Goal: Find specific fact: Find specific fact

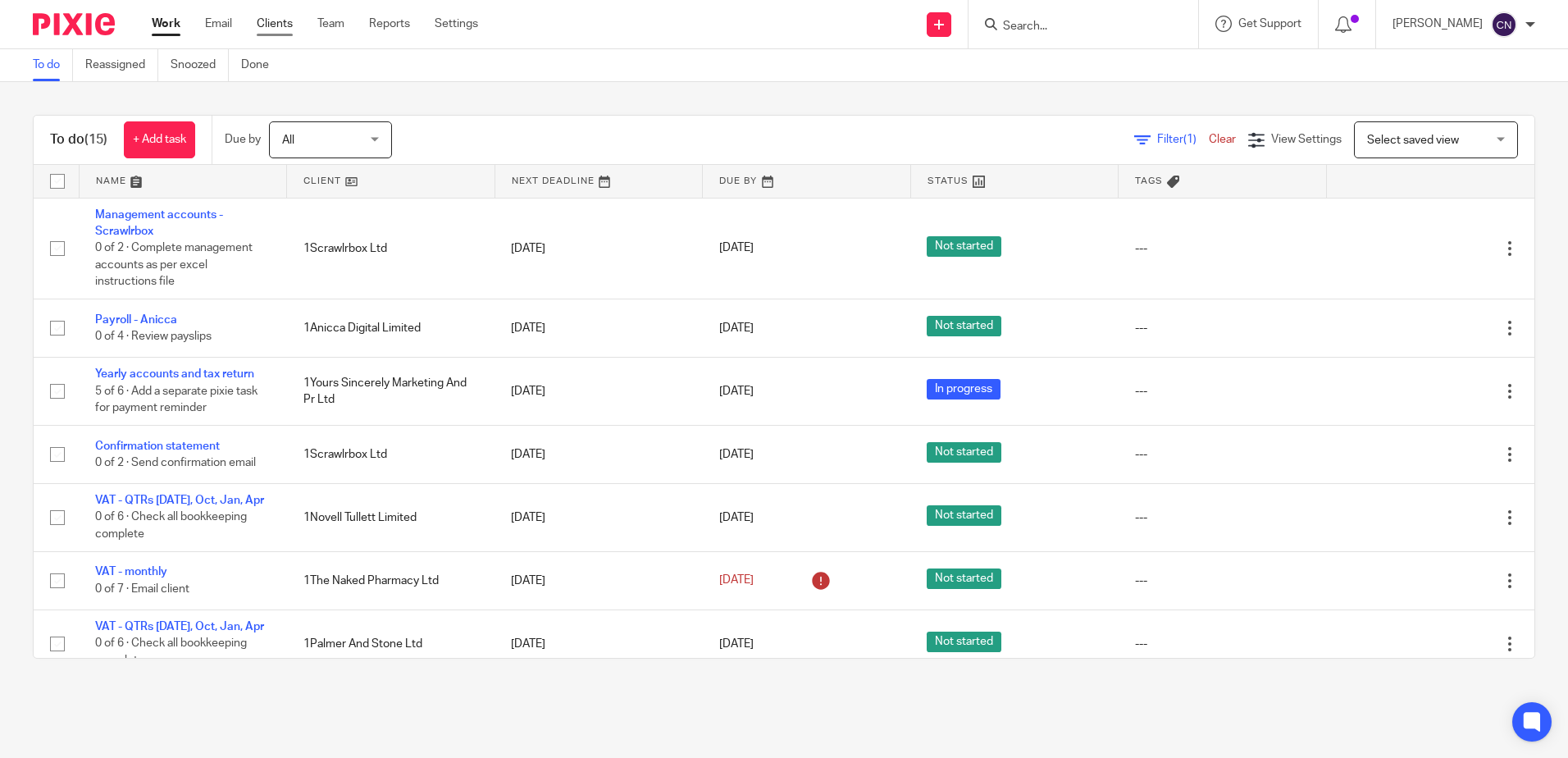
click at [282, 24] on link "Clients" at bounding box center [274, 24] width 36 height 17
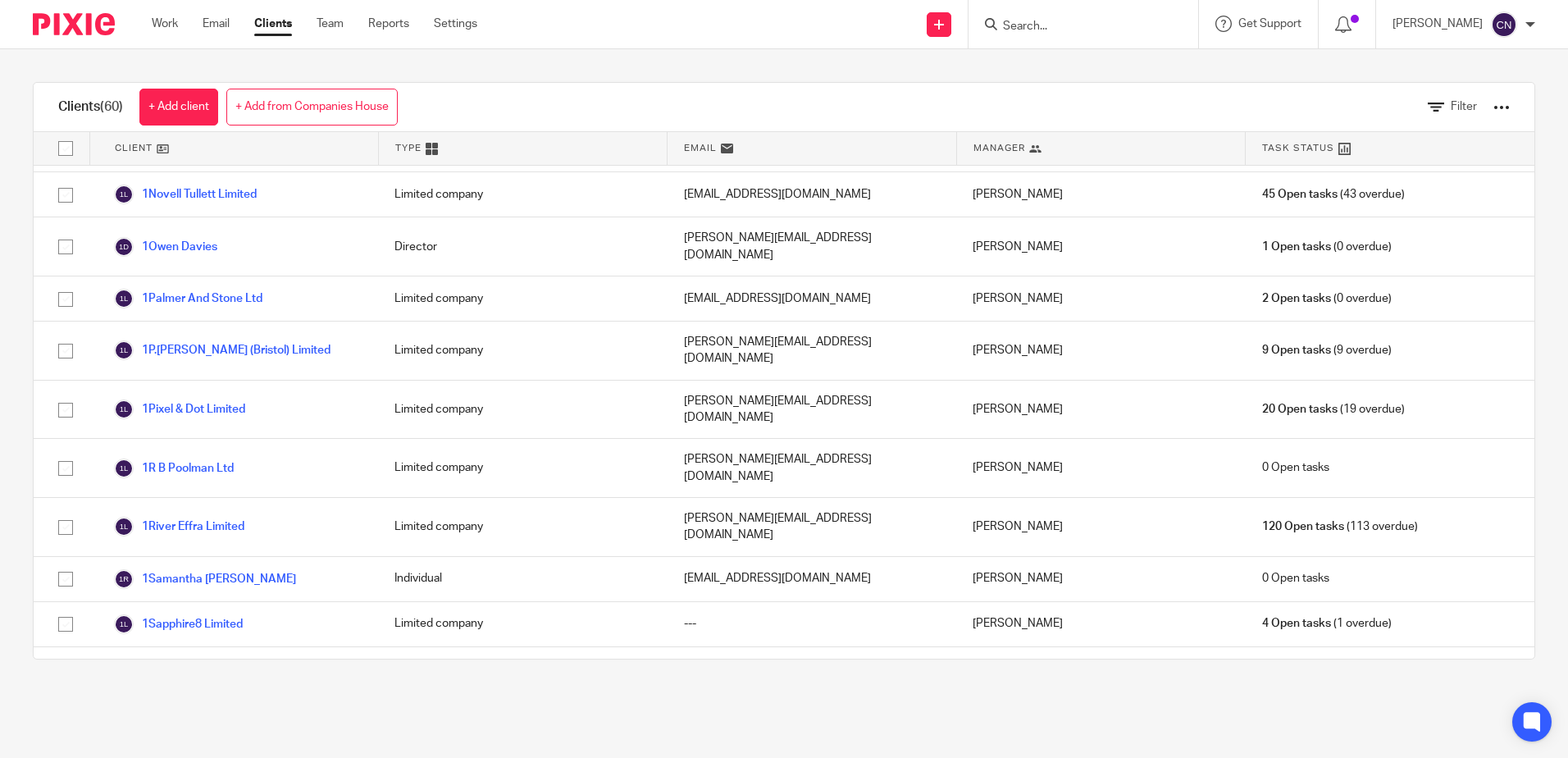
scroll to position [2017, 0]
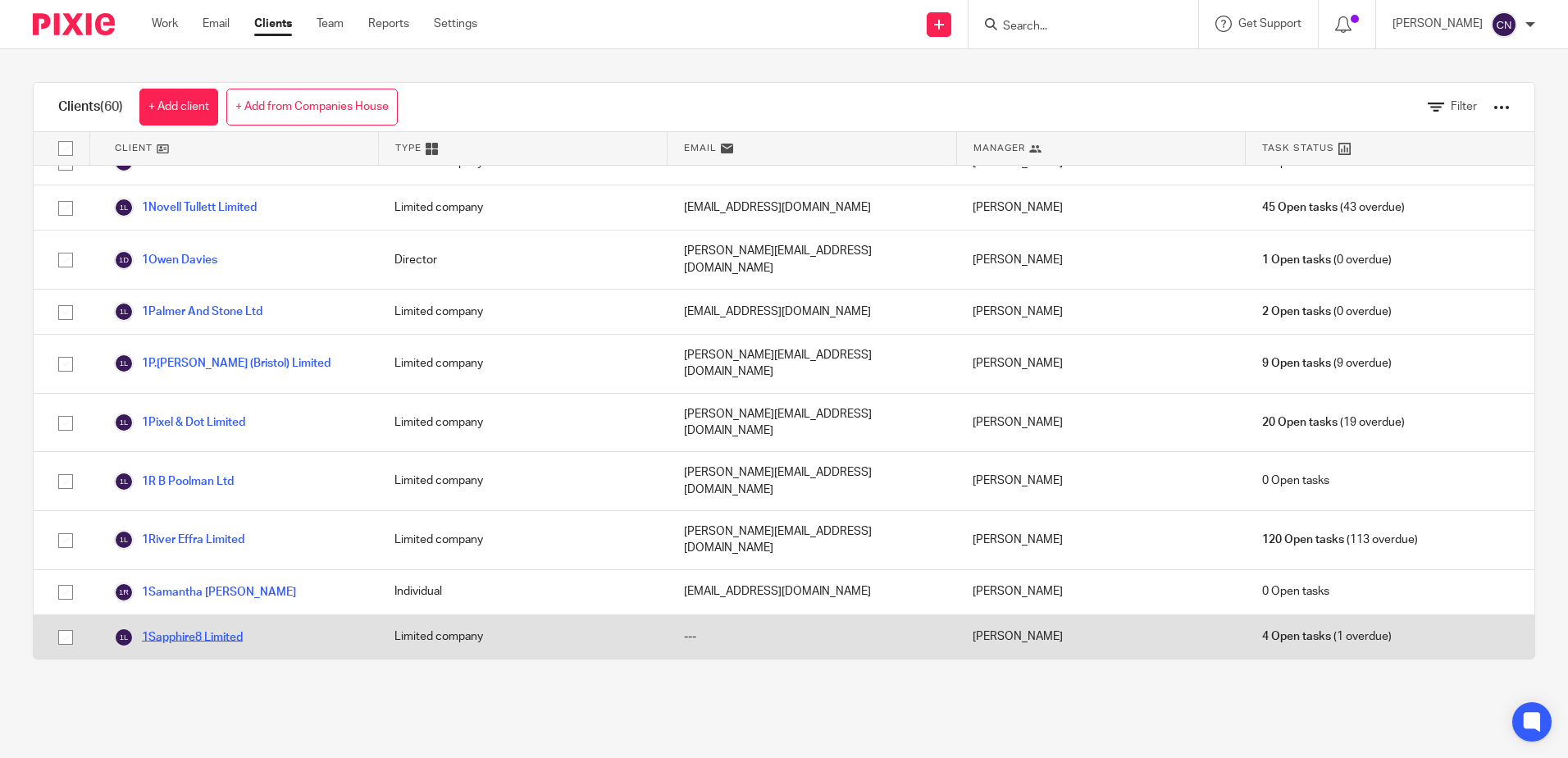
click at [186, 628] on link "1Sapphire8 Limited" at bounding box center [178, 638] width 129 height 20
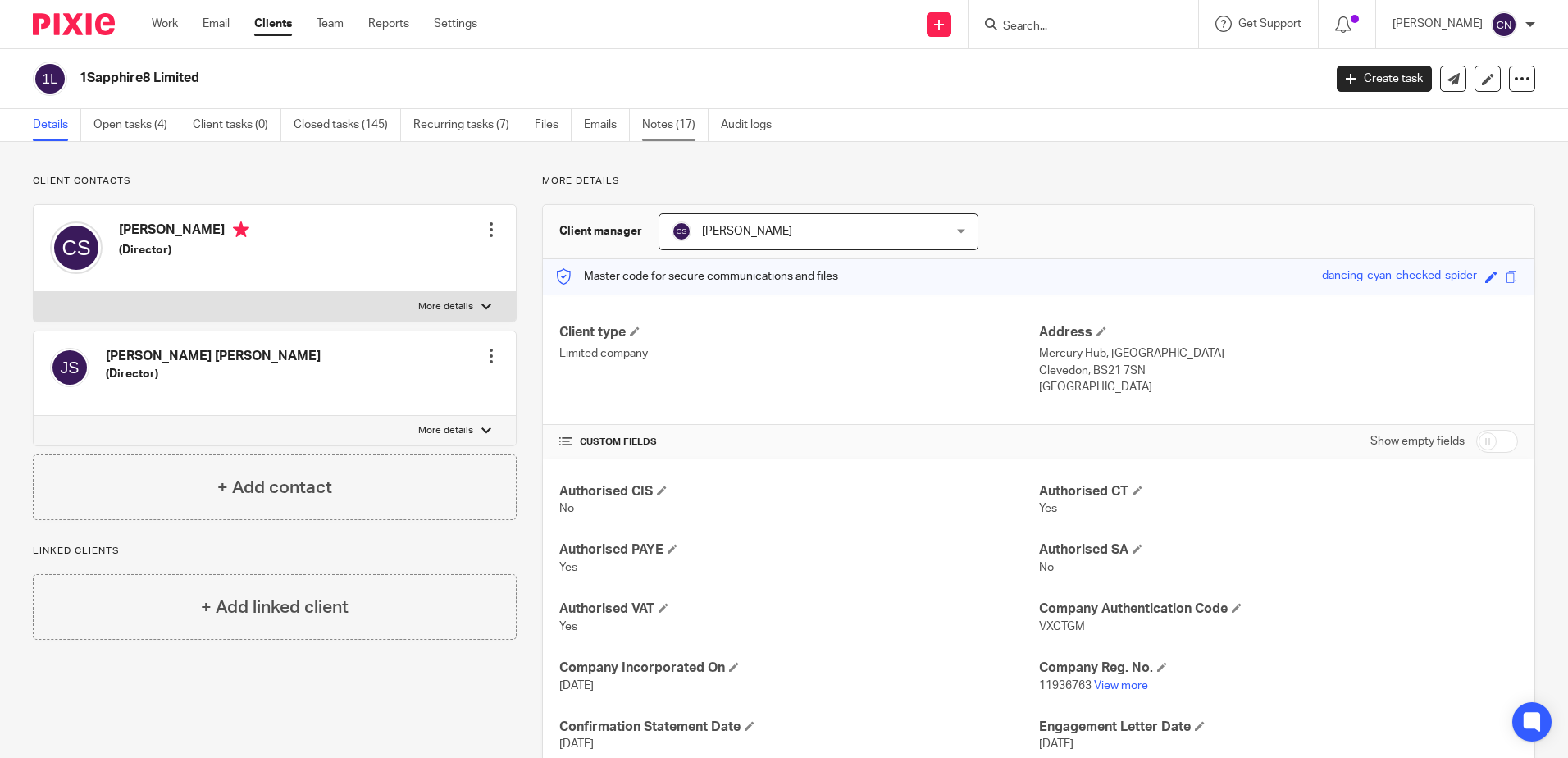
click at [672, 120] on link "Notes (17)" at bounding box center [676, 125] width 66 height 32
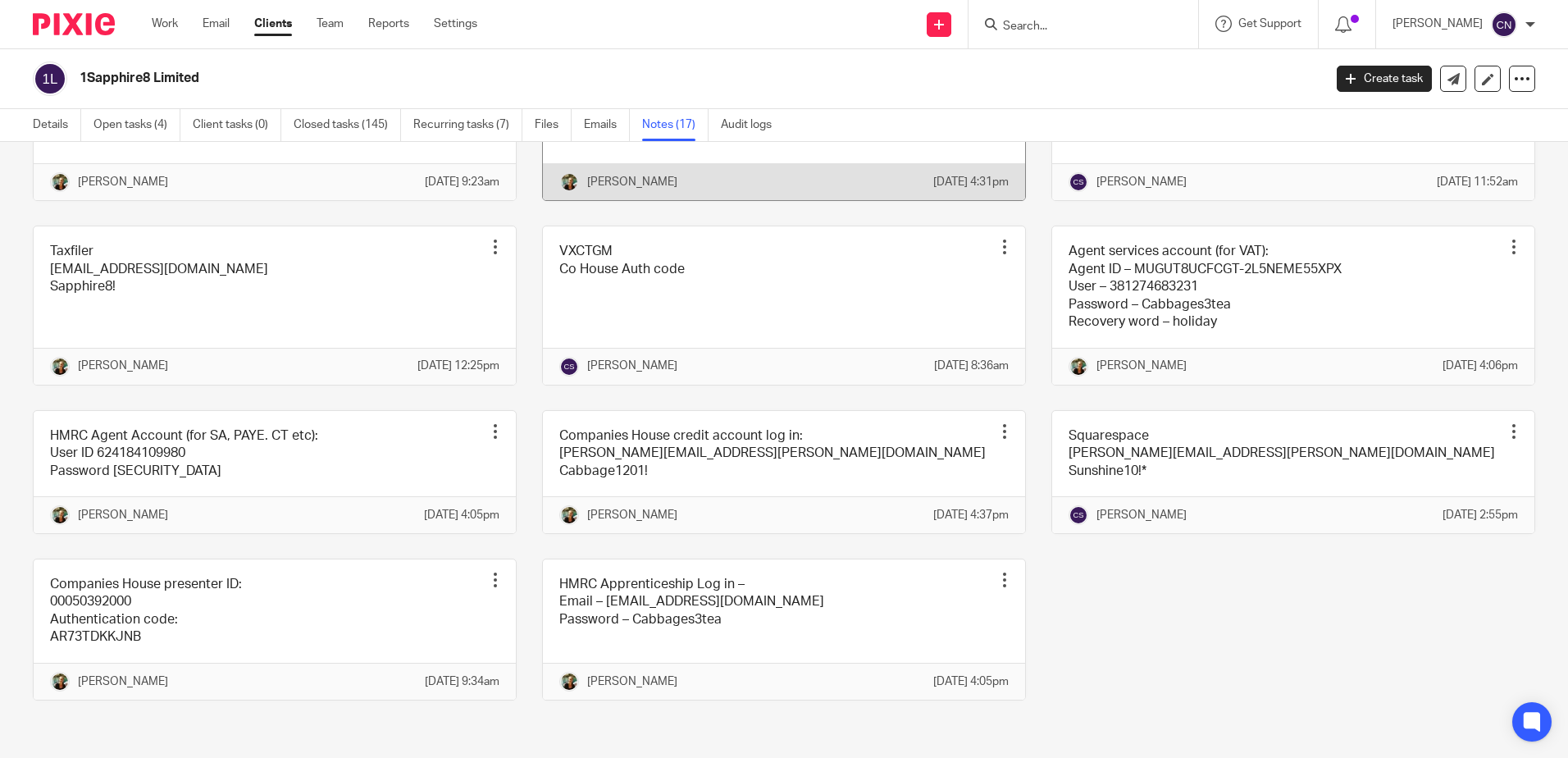
scroll to position [913, 0]
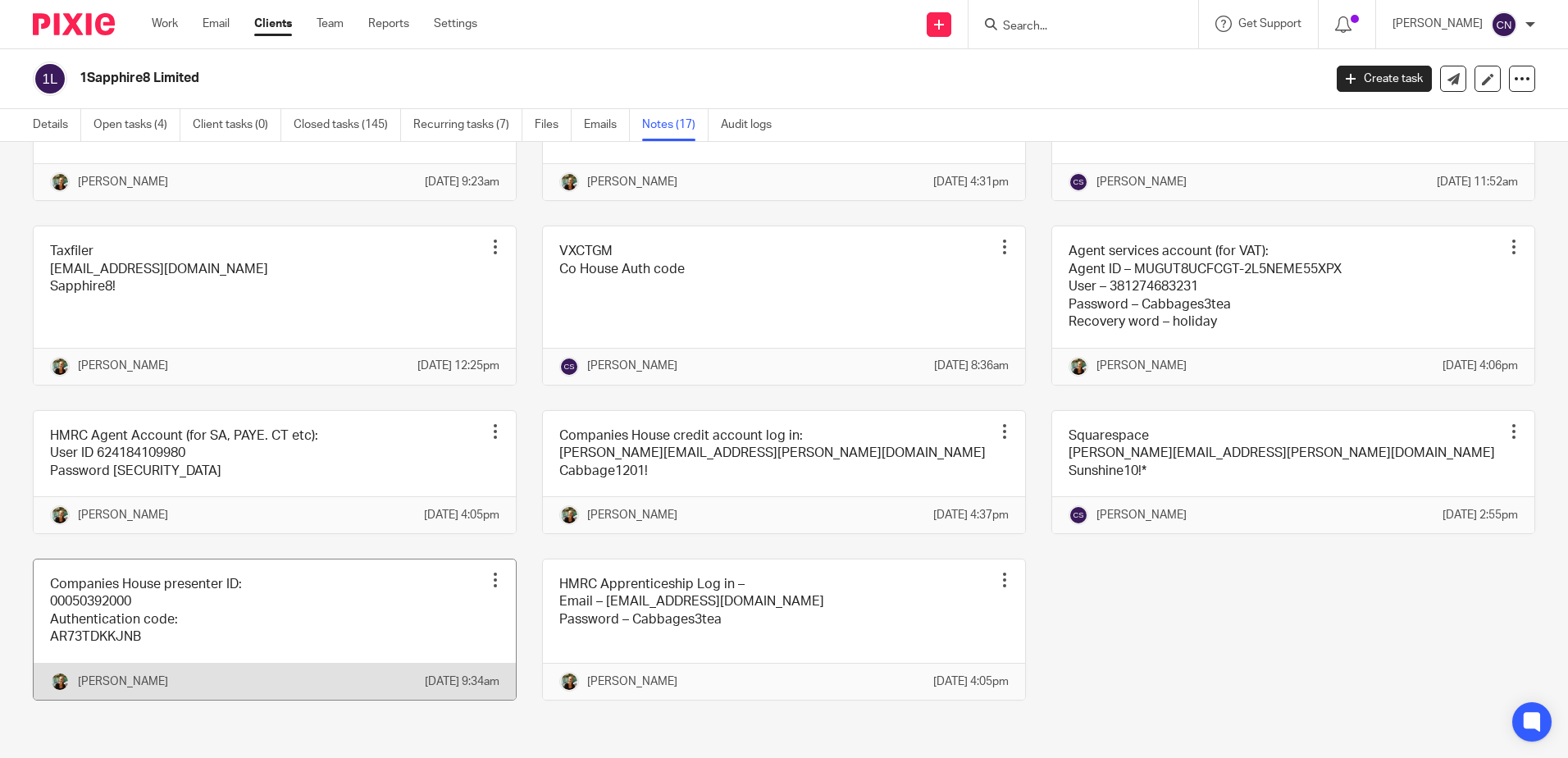
click at [247, 599] on link at bounding box center [275, 629] width 482 height 140
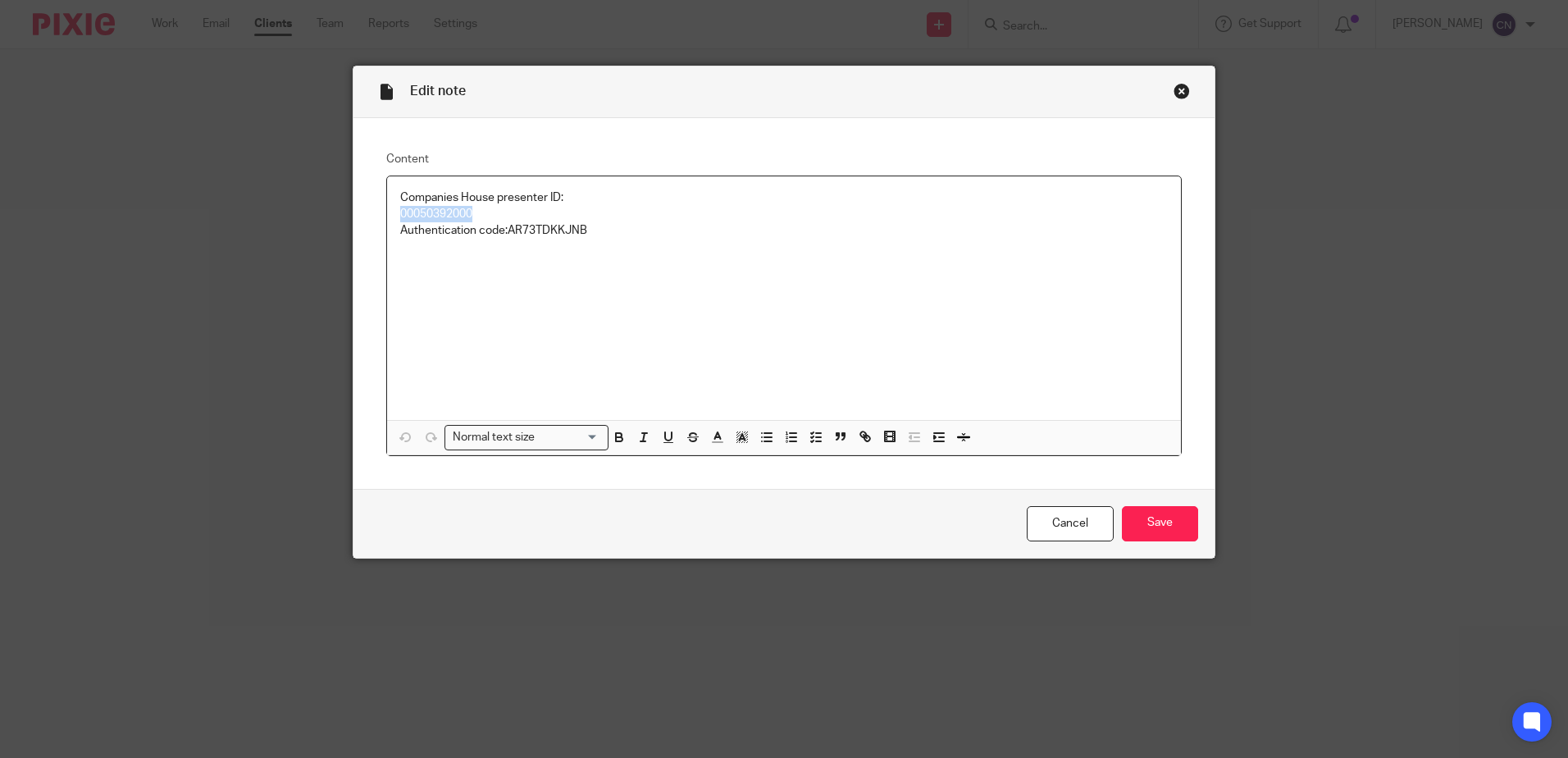
drag, startPoint x: 416, startPoint y: 214, endPoint x: 467, endPoint y: 214, distance: 51.0
click at [467, 214] on p "Companies House presenter ID: 00050392000 Authentication code: AR73TDKKJNB" at bounding box center [784, 214] width 768 height 50
copy p "00050392000"
drag, startPoint x: 506, startPoint y: 229, endPoint x: 584, endPoint y: 234, distance: 78.2
click at [584, 234] on p "Companies House presenter ID: 00050392000 Authentication code: AR73TDKKJNB" at bounding box center [784, 214] width 768 height 50
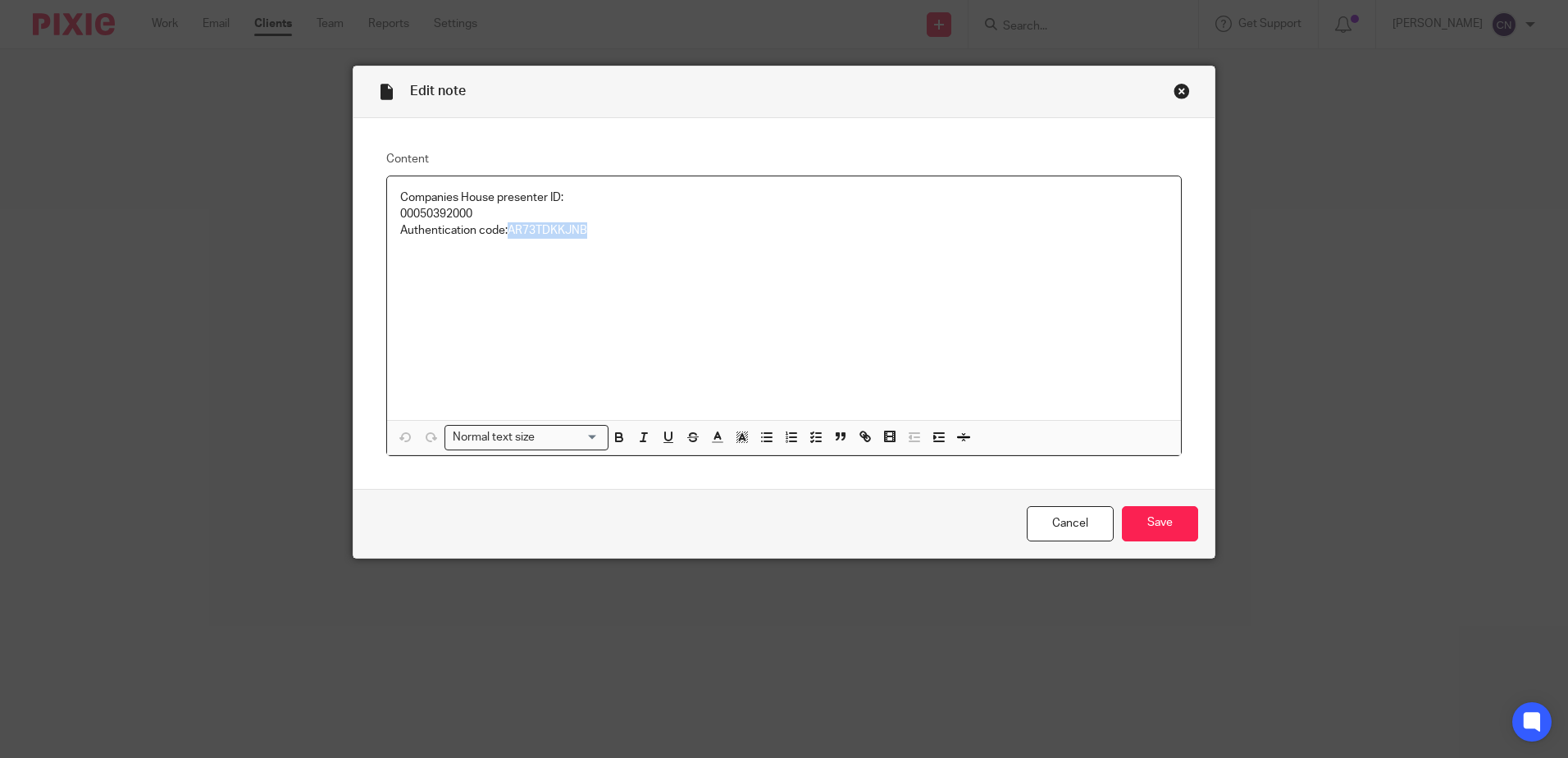
copy p "AR73TDKKJNB"
